Goal: Task Accomplishment & Management: Manage account settings

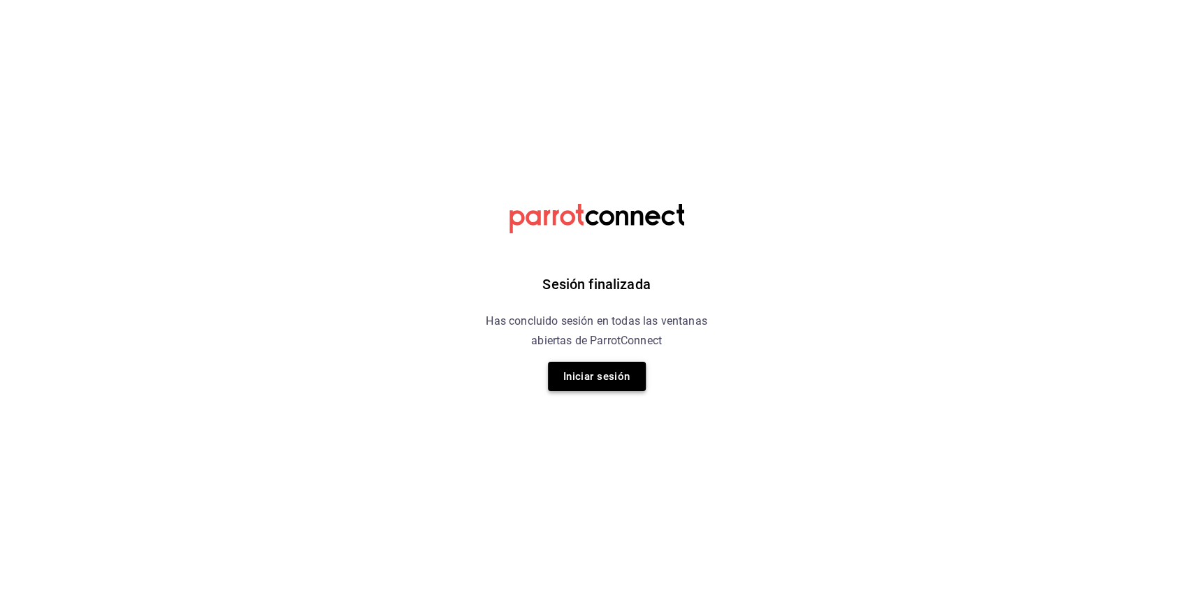
click at [555, 386] on button "Iniciar sesión" at bounding box center [597, 376] width 98 height 29
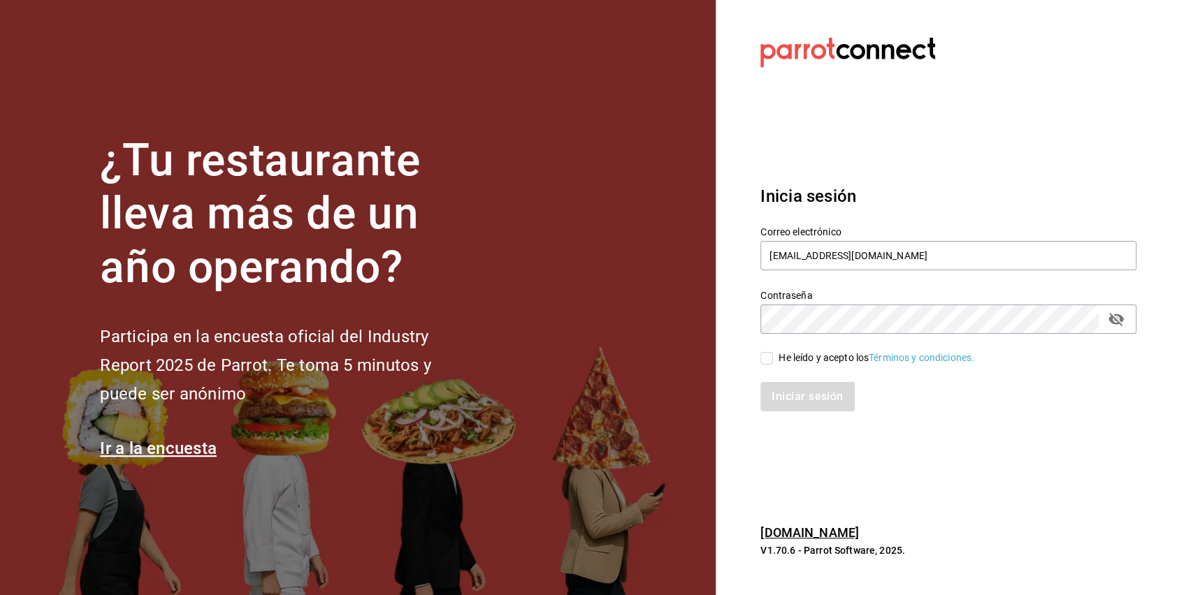
click at [760, 354] on input "He leído y acepto los Términos y condiciones." at bounding box center [766, 358] width 13 height 13
checkbox input "true"
click at [775, 394] on button "Iniciar sesión" at bounding box center [807, 396] width 95 height 29
